Goal: Information Seeking & Learning: Find specific fact

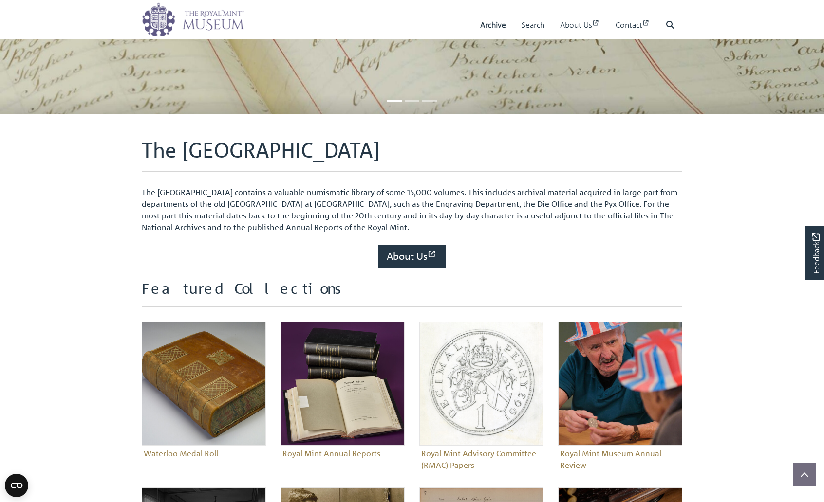
scroll to position [183, 0]
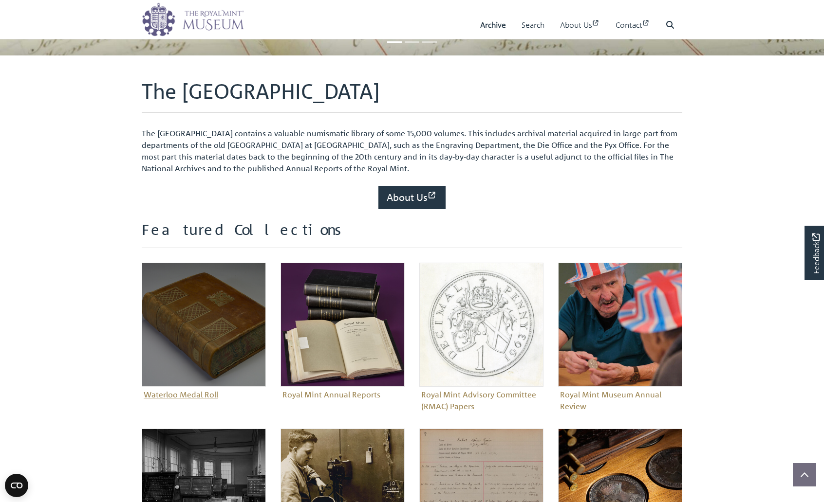
click at [208, 305] on img "Sub-collection" at bounding box center [204, 325] width 124 height 124
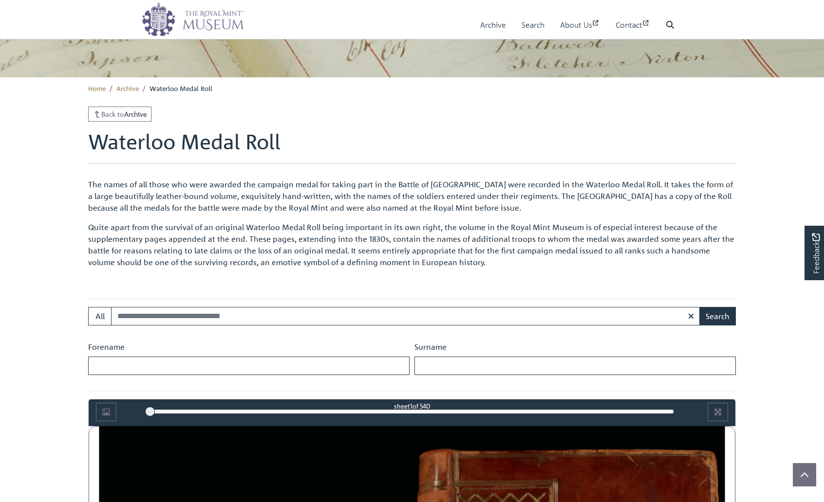
scroll to position [205, 0]
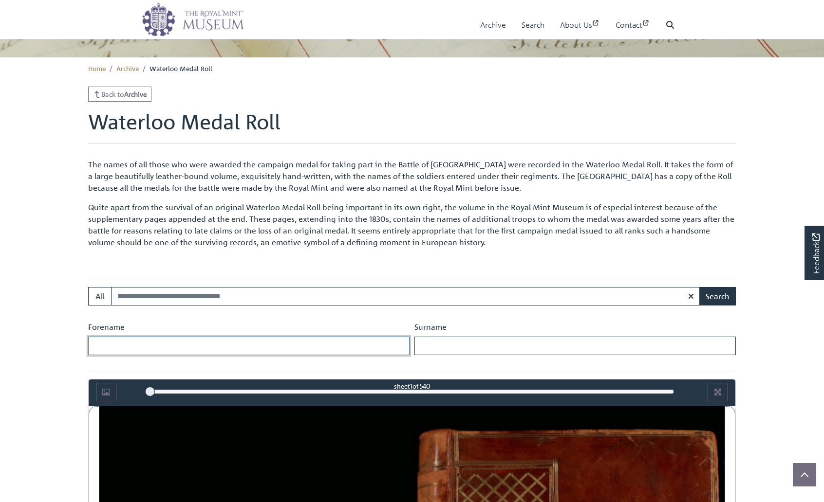
click at [224, 337] on input "Forename" at bounding box center [248, 346] width 321 height 19
type input "*****"
click at [699, 287] on button "Search" at bounding box center [717, 296] width 37 height 19
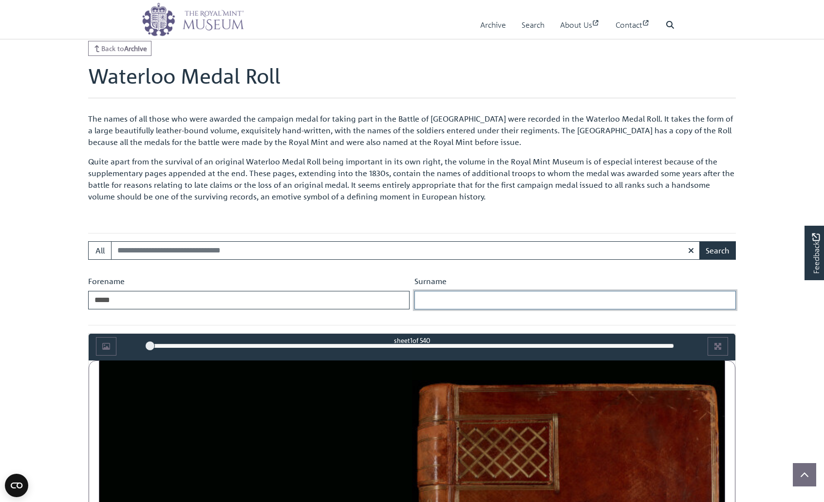
click at [448, 295] on input "Surname" at bounding box center [574, 300] width 321 height 19
type input "*"
drag, startPoint x: 363, startPoint y: 304, endPoint x: 53, endPoint y: 290, distance: 311.0
click at [56, 290] on body "Menu Archive Search About Us Contact" at bounding box center [412, 467] width 824 height 1437
click at [154, 249] on input "Search:" at bounding box center [405, 251] width 589 height 19
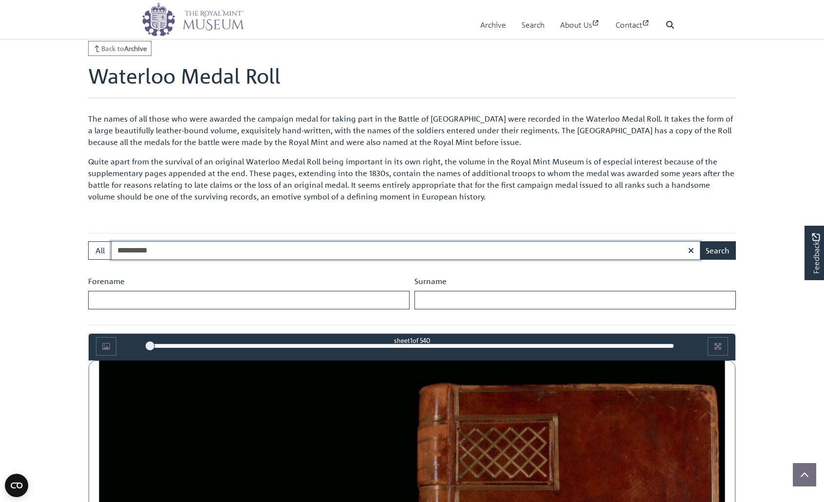
type input "**********"
click at [699, 242] on button "Search" at bounding box center [717, 251] width 37 height 19
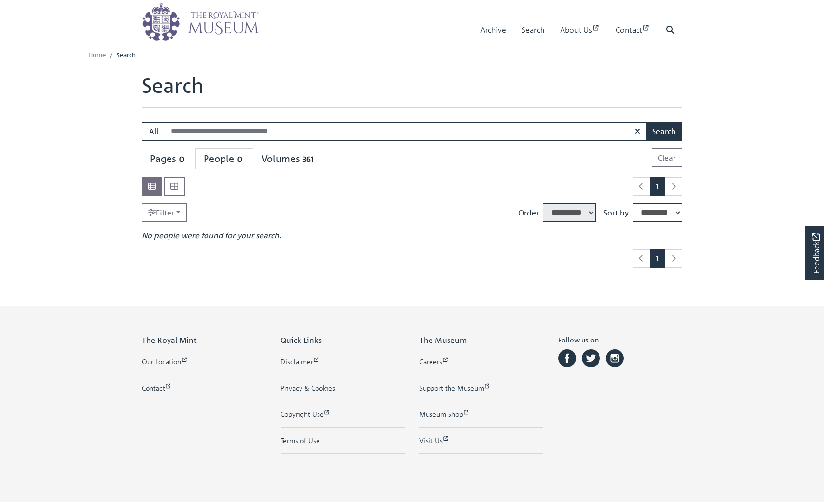
select select "****"
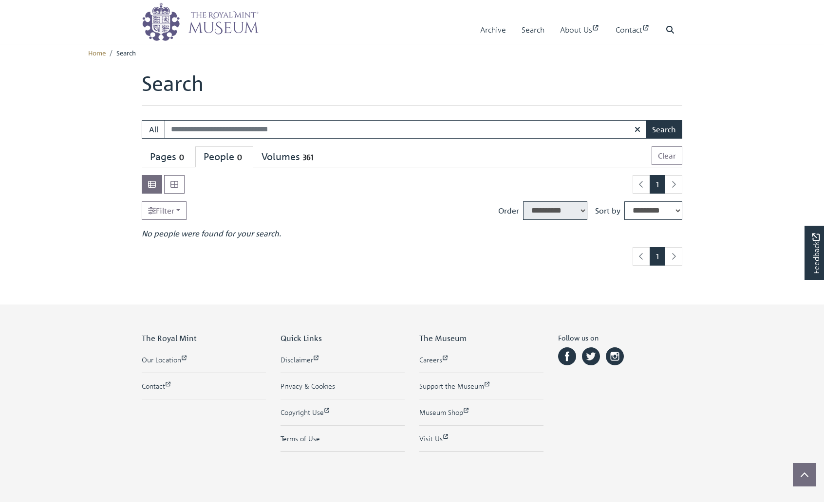
scroll to position [12, 0]
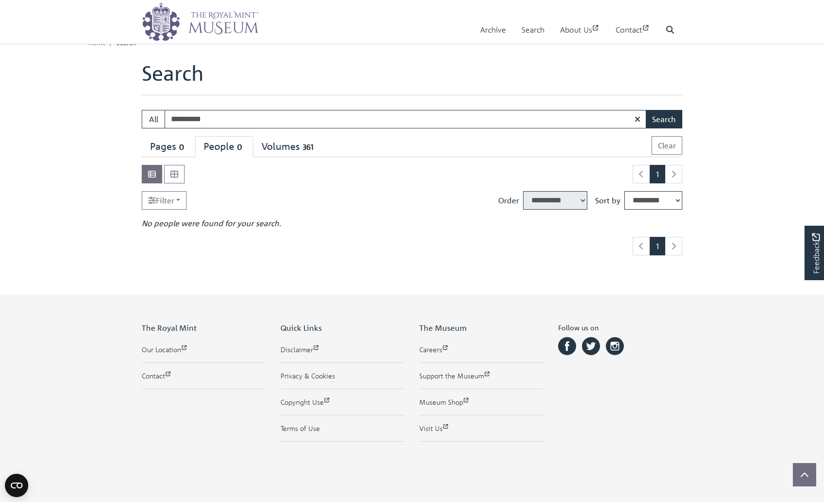
type input "**********"
click at [646, 110] on button "Search" at bounding box center [664, 119] width 37 height 19
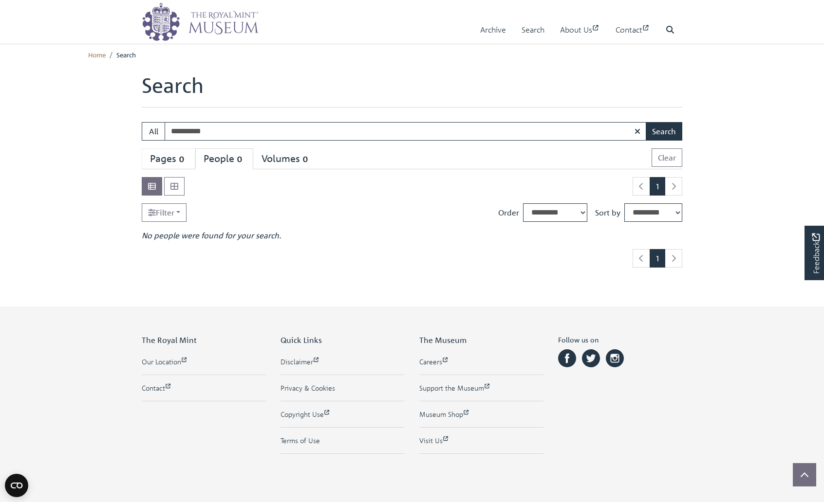
scroll to position [2, 0]
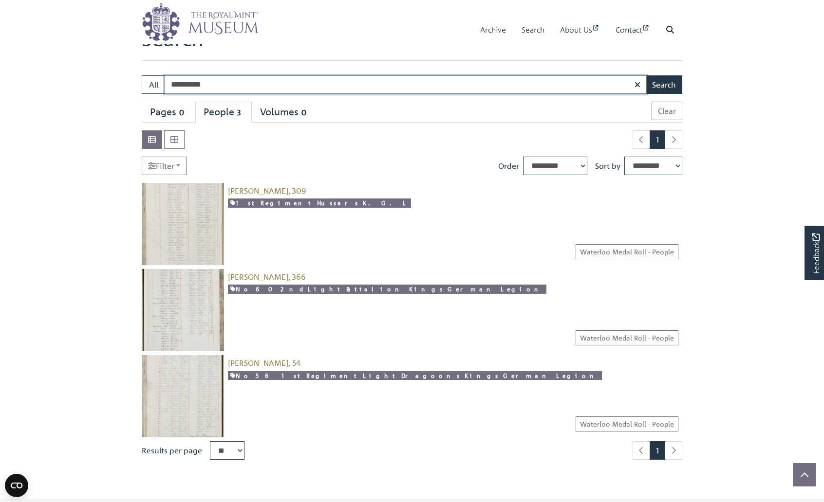
scroll to position [53, 0]
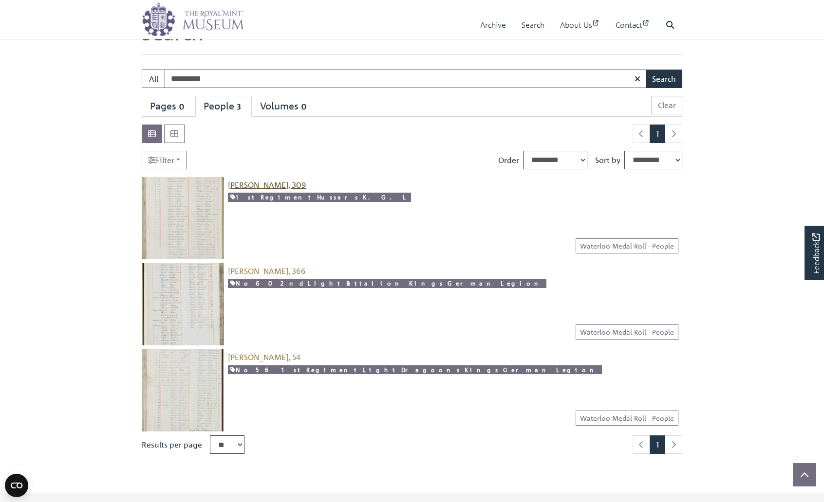
click at [286, 182] on span "[PERSON_NAME], 309" at bounding box center [267, 185] width 78 height 10
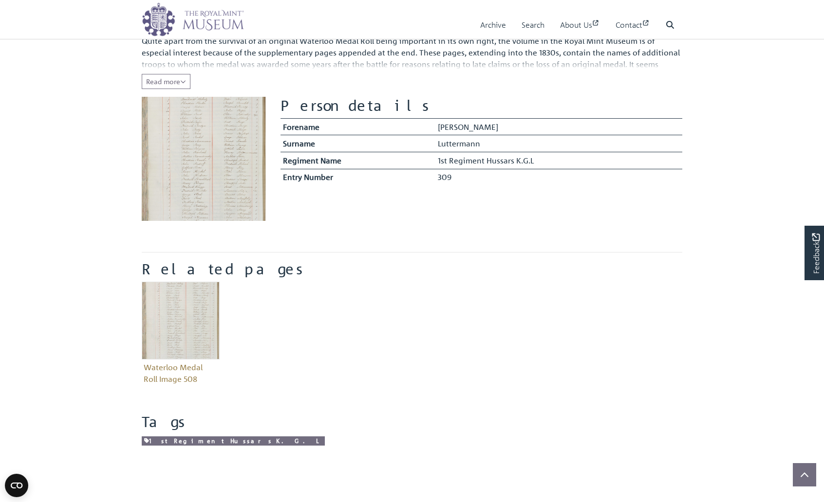
scroll to position [182, 0]
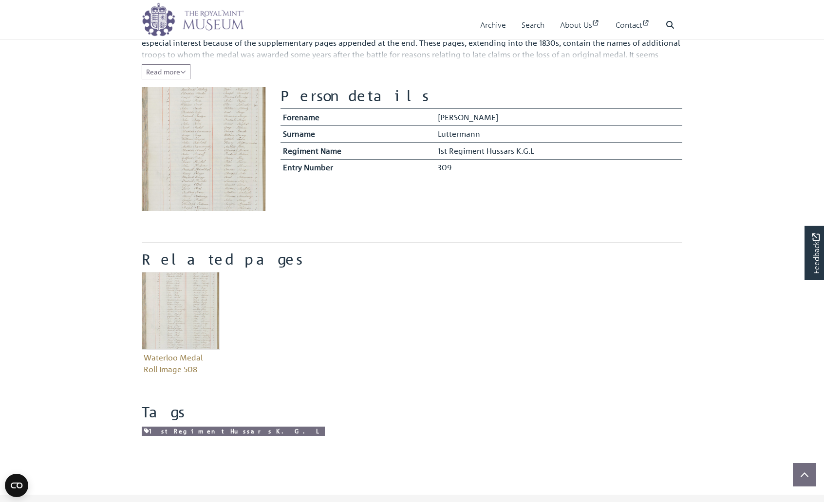
click at [138, 313] on div "Waterloo Medal Roll Image 508" at bounding box center [180, 332] width 93 height 120
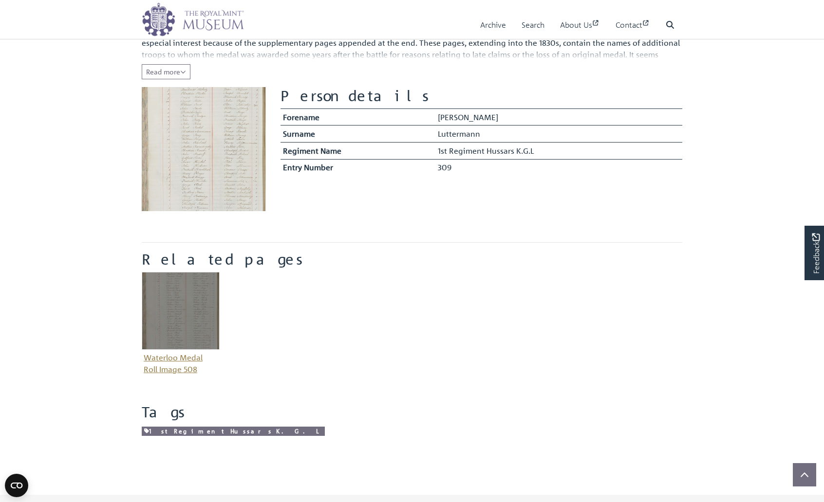
click at [174, 313] on img "Item related to this entity" at bounding box center [181, 311] width 78 height 78
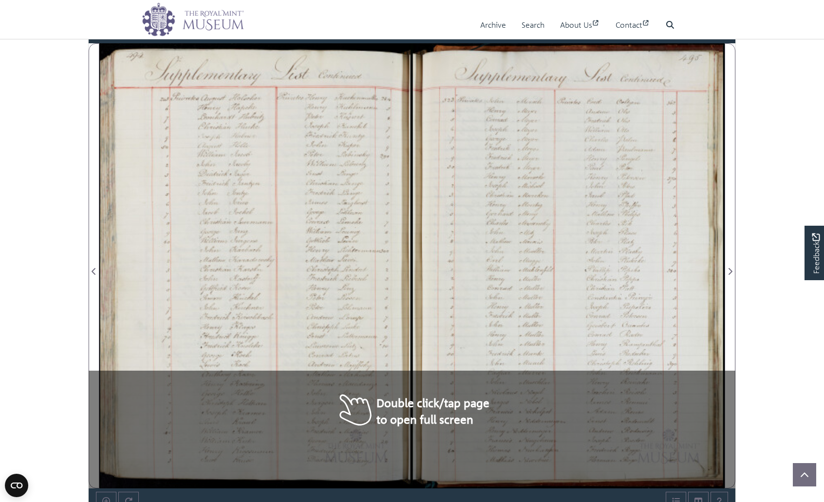
scroll to position [571, 0]
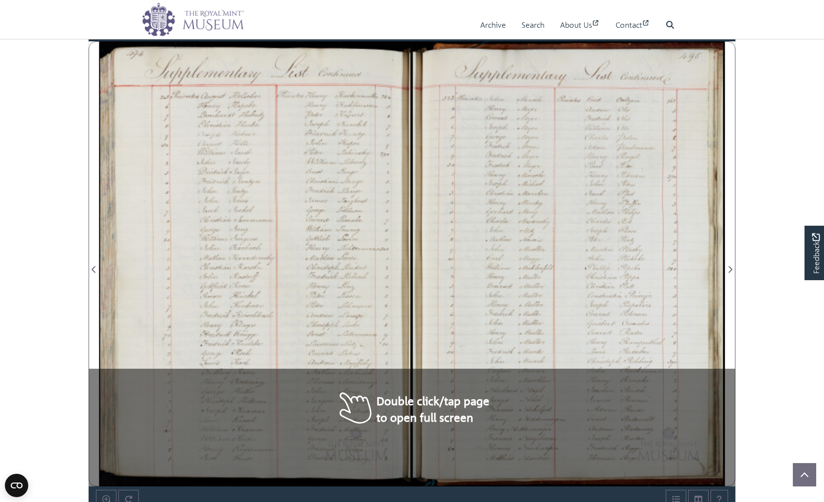
click at [456, 276] on div at bounding box center [568, 264] width 313 height 446
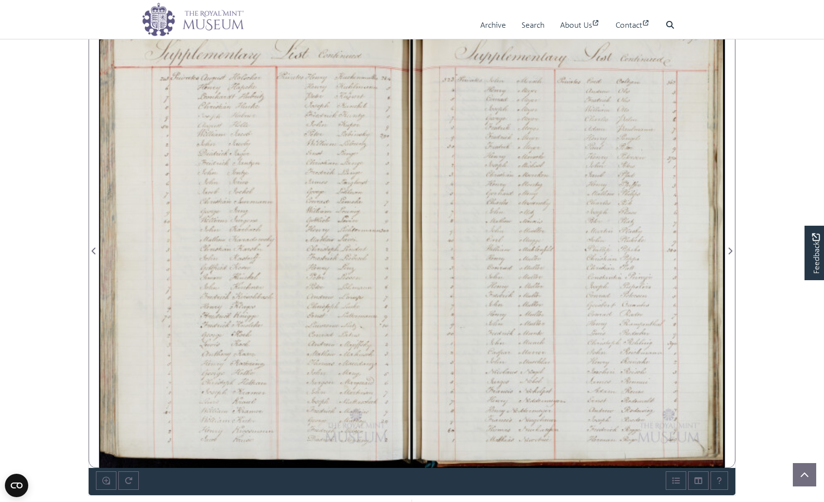
scroll to position [589, 0]
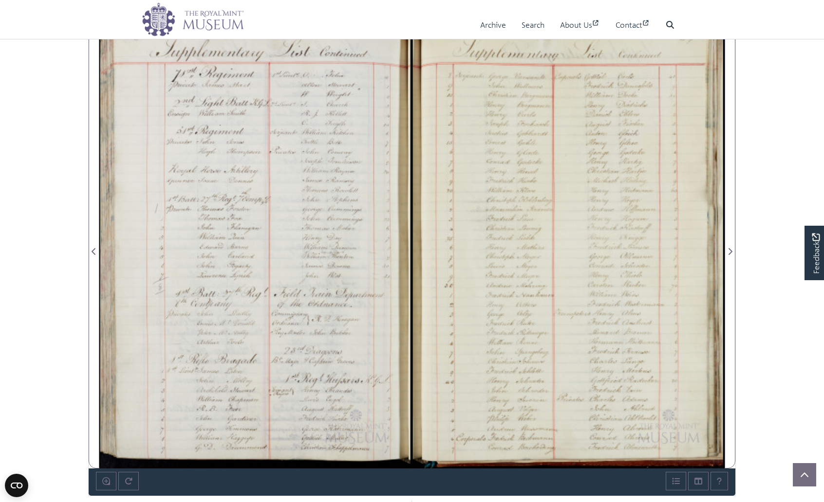
click at [354, 391] on div at bounding box center [255, 246] width 313 height 446
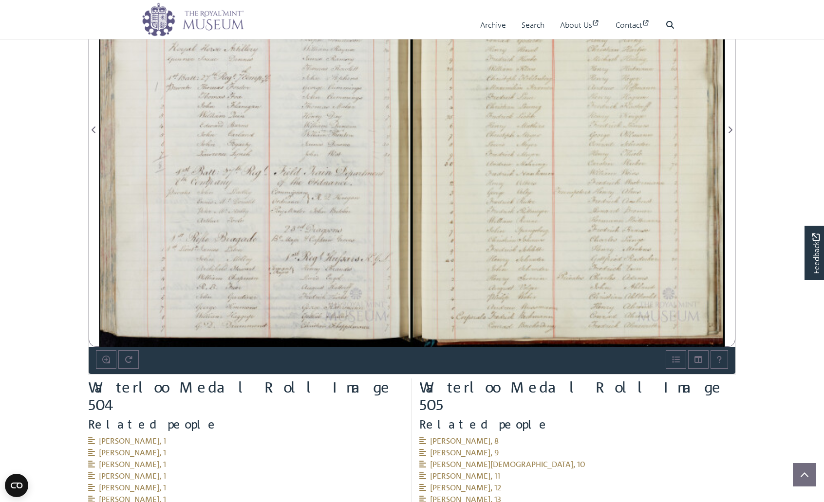
scroll to position [712, 0]
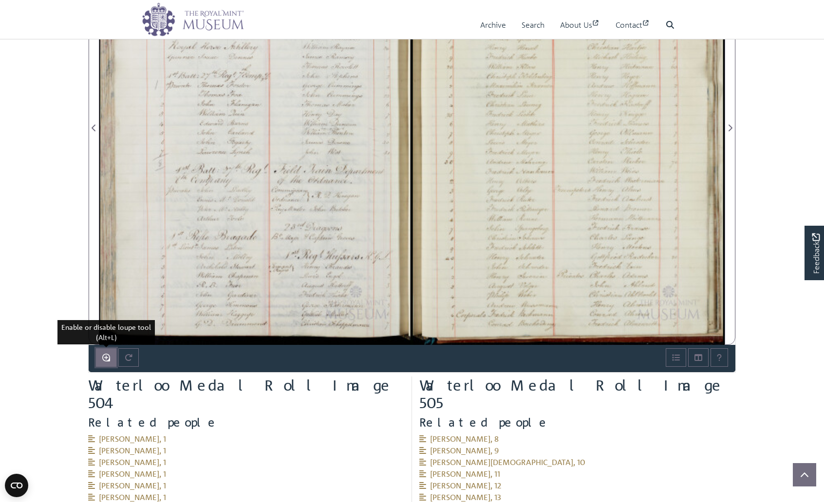
click at [101, 364] on button "Enable or disable loupe tool (Alt+L)" at bounding box center [106, 358] width 20 height 19
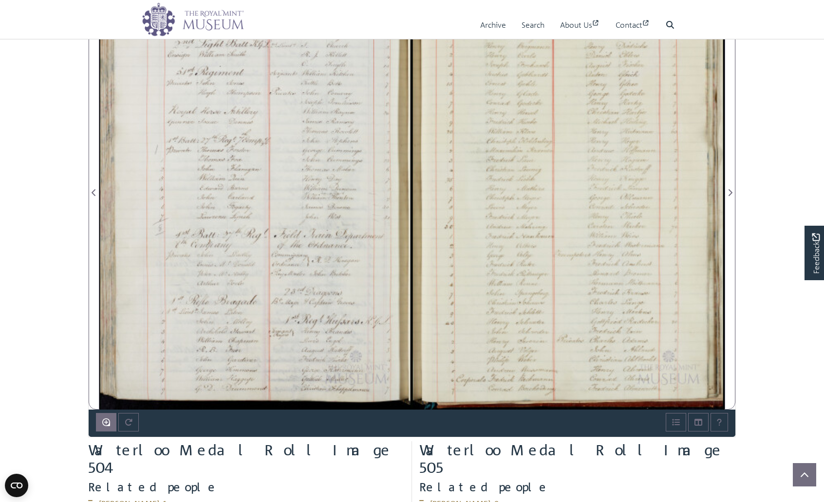
scroll to position [626, 0]
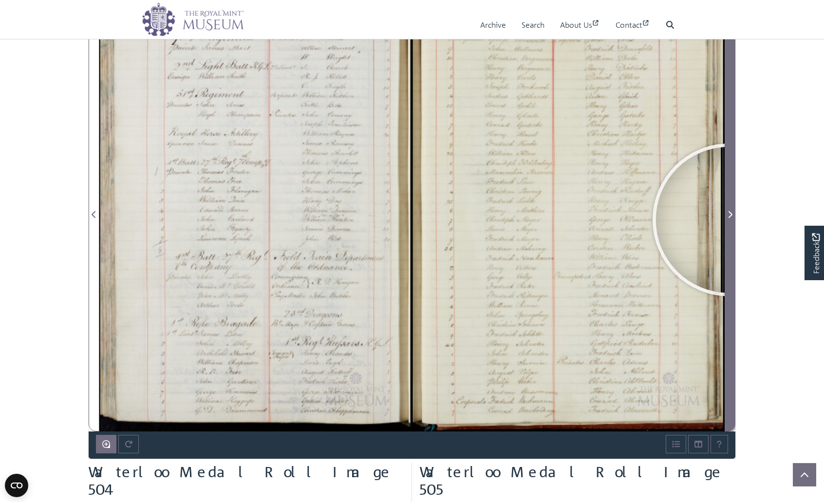
click at [729, 220] on span "Next Page" at bounding box center [730, 215] width 10 height 12
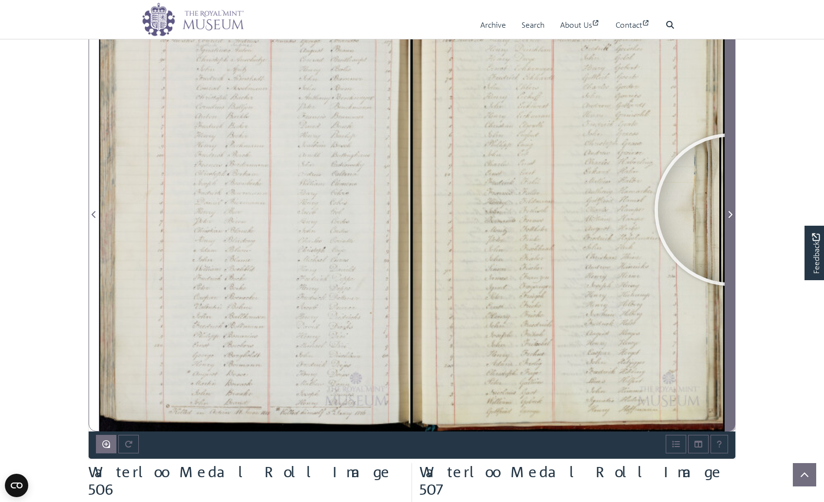
click at [731, 210] on span "Next Page" at bounding box center [730, 215] width 10 height 12
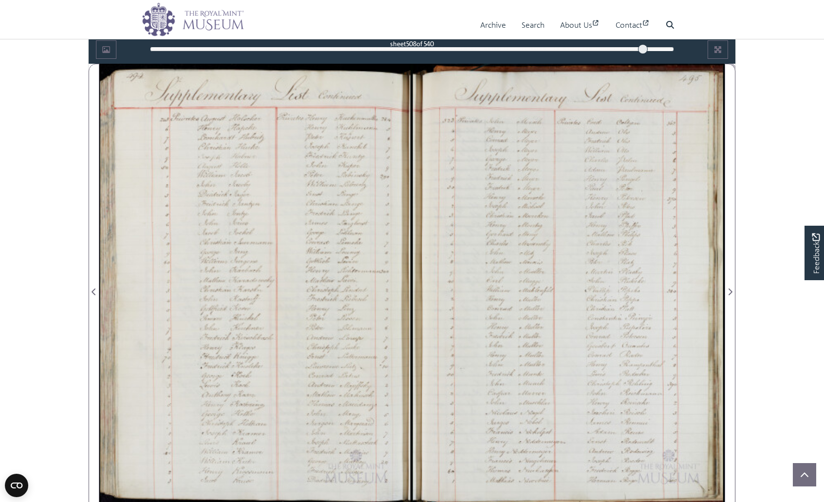
scroll to position [551, 0]
